Goal: Task Accomplishment & Management: Manage account settings

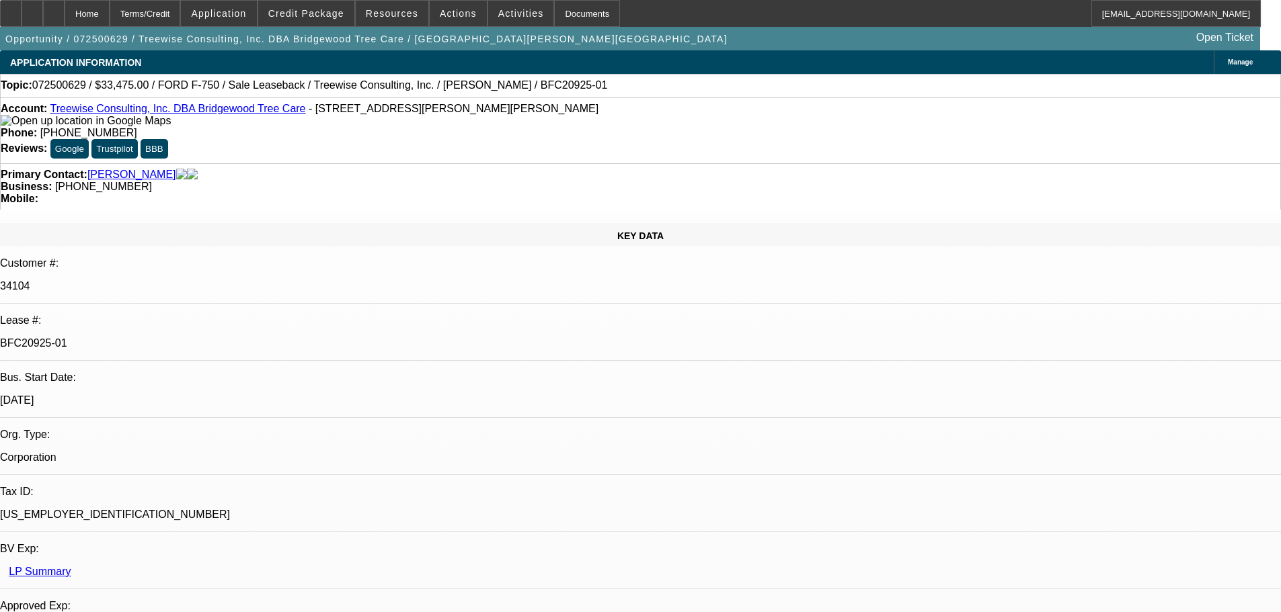
select select "0"
select select "2"
select select "0"
select select "6"
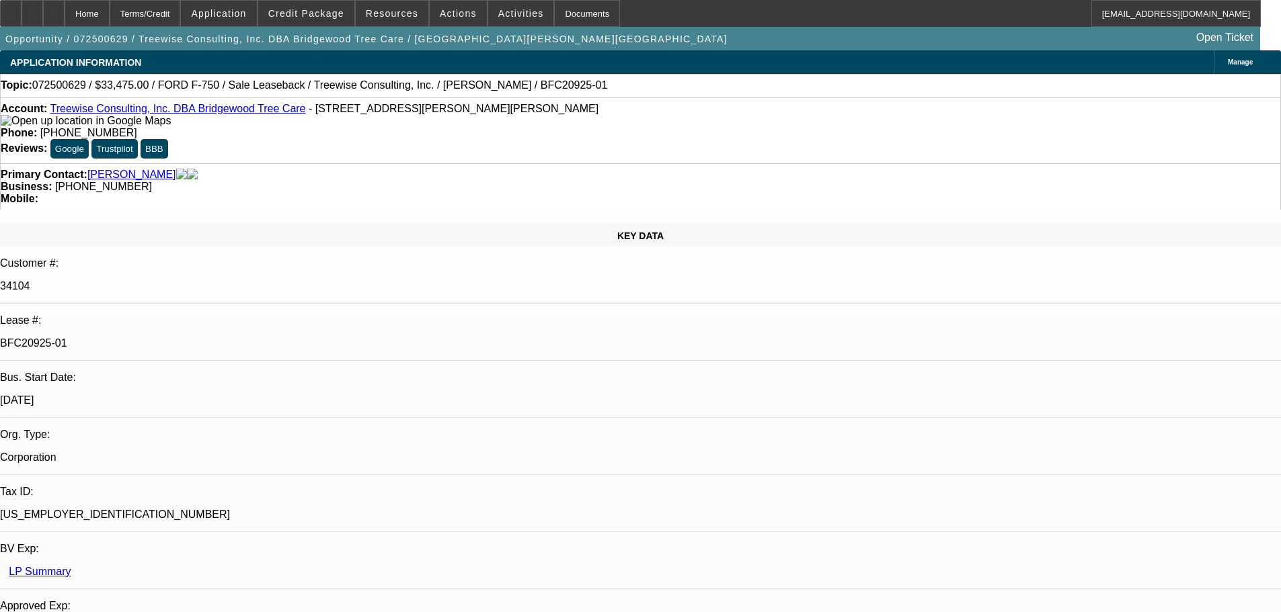
select select "0"
select select "2"
select select "0"
select select "6"
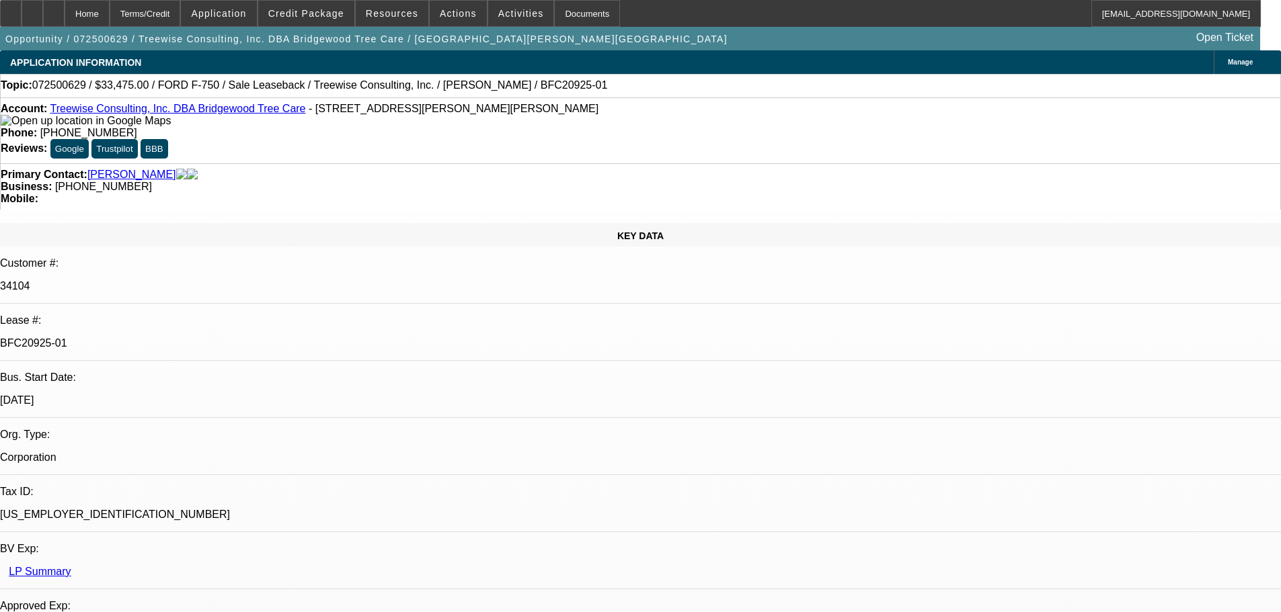
select select "0"
select select "2"
select select "0"
select select "6"
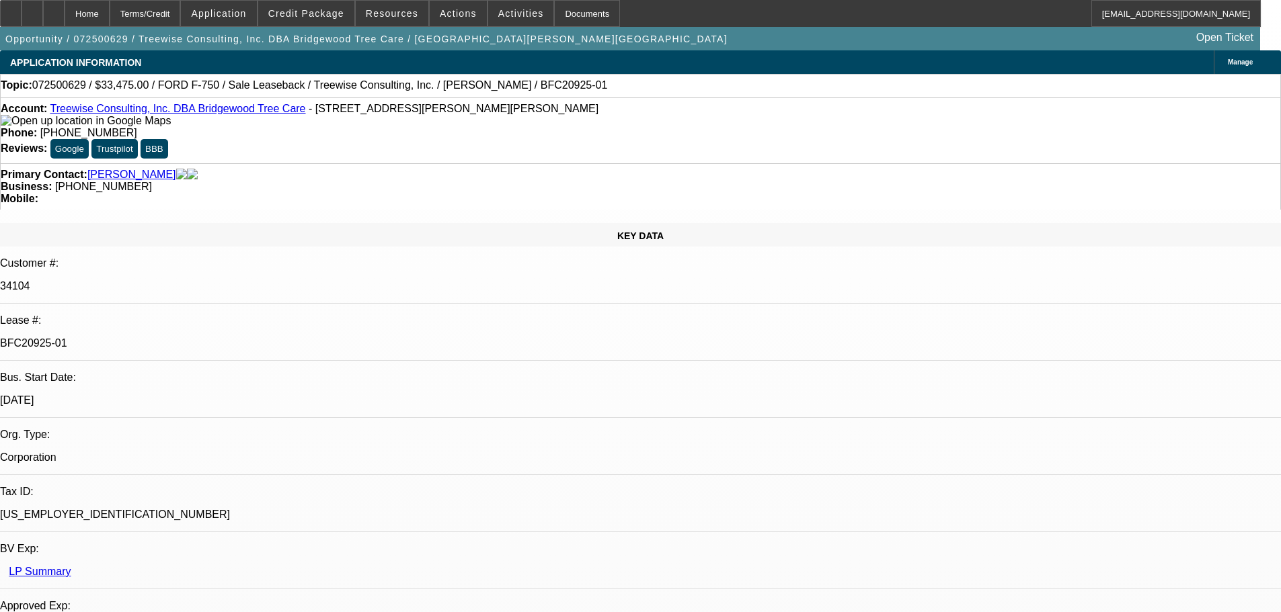
select select "0"
select select "6"
drag, startPoint x: 549, startPoint y: 9, endPoint x: 525, endPoint y: 85, distance: 80.2
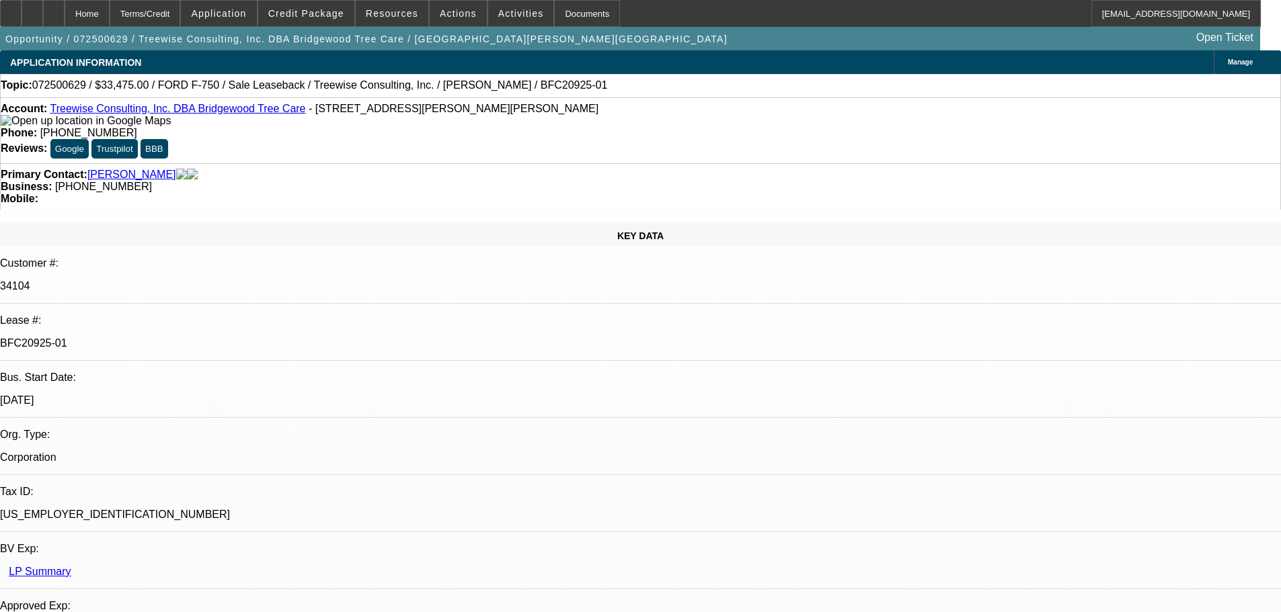
click at [554, 9] on div "Documents" at bounding box center [587, 13] width 66 height 27
